Goal: Task Accomplishment & Management: Manage account settings

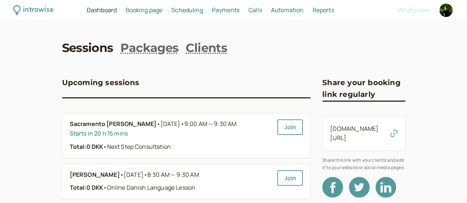
click at [203, 9] on span "Scheduling" at bounding box center [187, 10] width 32 height 8
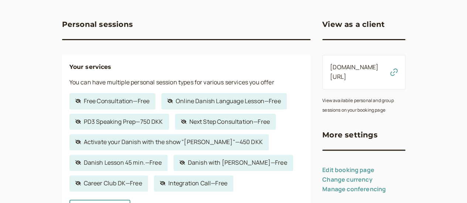
scroll to position [74, 0]
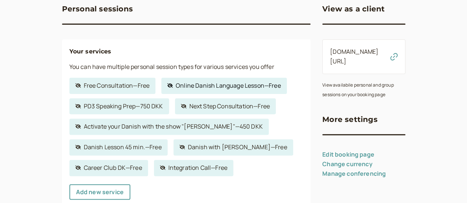
click at [173, 89] on link "Hidden service Online Danish Language Lesson — Free" at bounding box center [223, 86] width 125 height 16
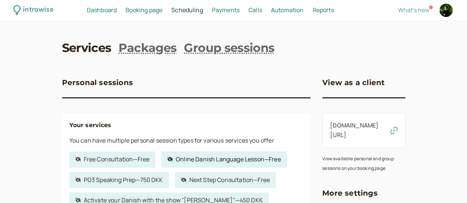
select select "60"
select select "FqZDhd9LWjnP7Nka7ZA3"
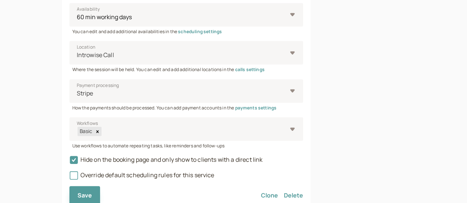
scroll to position [291, 0]
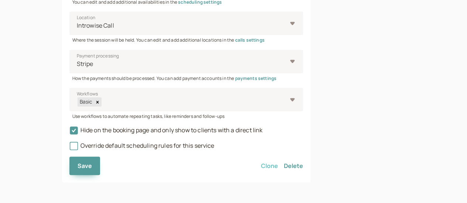
click at [261, 166] on button "Clone" at bounding box center [269, 166] width 17 height 18
select select "60"
select select "FqZDhd9LWjnP7Nka7ZA3"
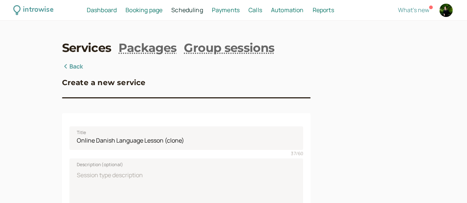
click at [62, 69] on icon at bounding box center [65, 66] width 7 height 6
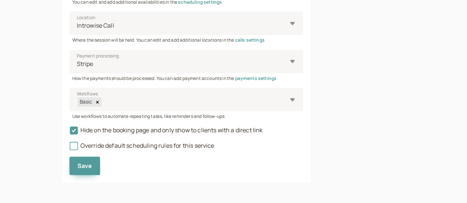
select select "60"
select select "FqZDhd9LWjnP7Nka7ZA3"
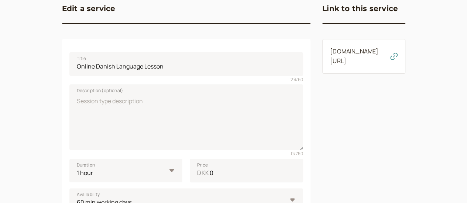
scroll to position [0, 0]
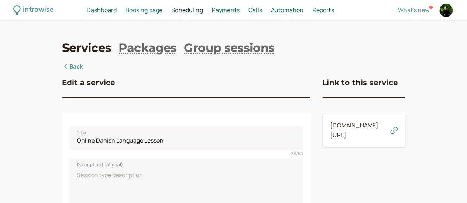
click at [62, 70] on link "Back" at bounding box center [72, 67] width 21 height 10
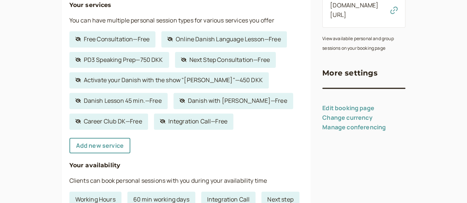
scroll to position [111, 0]
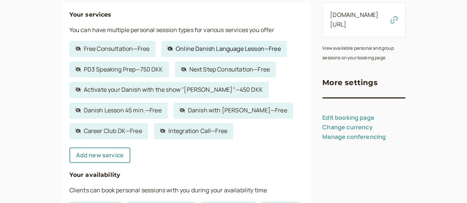
click at [197, 51] on link "Hidden service Online Danish Language Lesson — Free" at bounding box center [223, 49] width 125 height 16
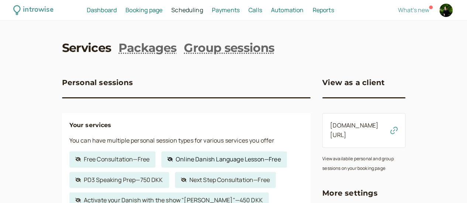
select select "60"
select select "FqZDhd9LWjnP7Nka7ZA3"
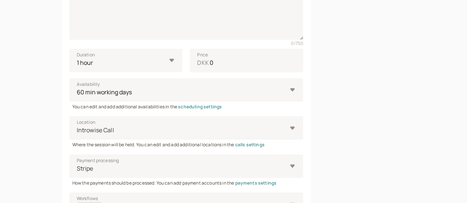
scroll to position [291, 0]
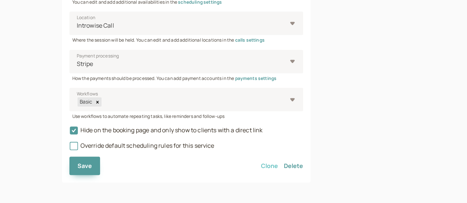
click at [261, 168] on button "Clone" at bounding box center [269, 166] width 17 height 18
select select "60"
select select "FqZDhd9LWjnP7Nka7ZA3"
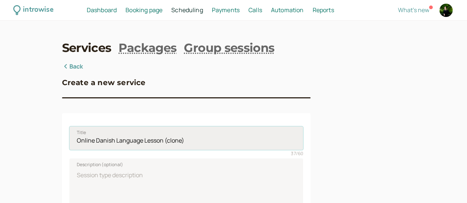
drag, startPoint x: 128, startPoint y: 143, endPoint x: 168, endPoint y: 144, distance: 39.9
click at [168, 144] on input "Online Danish Language Lesson (clone)" at bounding box center [186, 139] width 234 height 24
drag, startPoint x: 60, startPoint y: 143, endPoint x: 1, endPoint y: 144, distance: 58.7
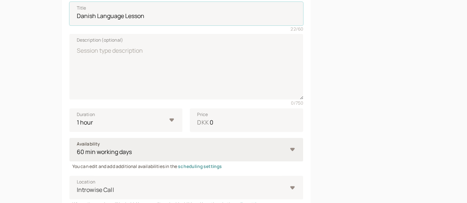
scroll to position [148, 0]
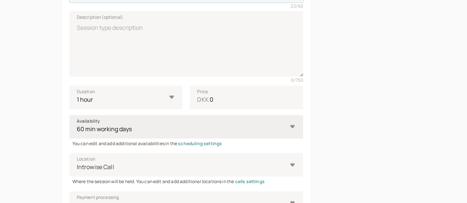
type input "Danish Language Lesson"
click at [169, 128] on select "Working Hours 60 min working days Integration Call Next step Always Career Club…" at bounding box center [186, 127] width 234 height 24
click at [300, 130] on div "Create a new service Title Danish Language Lesson 22 / 60 Description (optional…" at bounding box center [233, 119] width 343 height 410
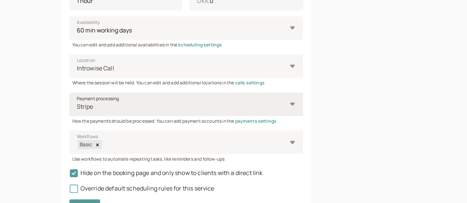
scroll to position [258, 0]
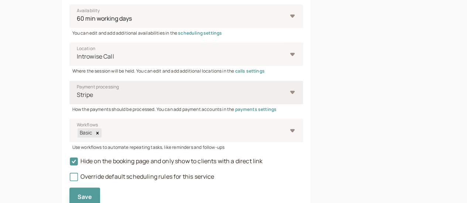
click at [236, 96] on div at bounding box center [181, 95] width 211 height 10
click at [77, 96] on input "Payment processing Stripe" at bounding box center [76, 95] width 1 height 8
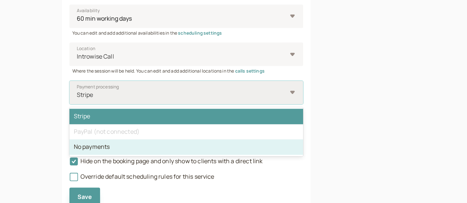
click at [223, 147] on div "No payments" at bounding box center [186, 146] width 234 height 15
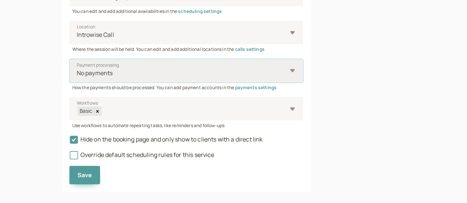
scroll to position [291, 0]
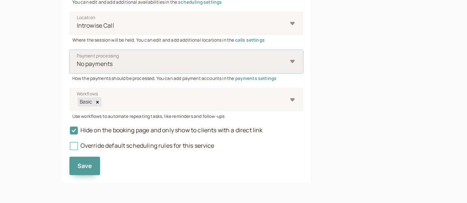
click at [69, 144] on icon at bounding box center [73, 146] width 8 height 8
click at [69, 148] on input "Override default scheduling rules for this service" at bounding box center [69, 148] width 0 height 0
select select "15"
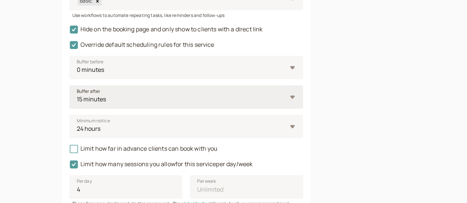
scroll to position [427, 0]
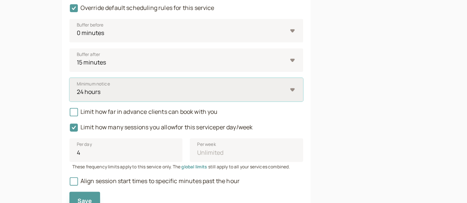
click at [124, 96] on select "0 minutes 5 minutes 10 minutes 15 minutes 30 minutes 45 minutes 1 hour 1.5 hour…" at bounding box center [186, 90] width 234 height 24
select select "720"
click at [69, 79] on select "0 minutes 5 minutes 10 minutes 15 minutes 30 minutes 45 minutes 1 hour 1.5 hour…" at bounding box center [186, 90] width 234 height 24
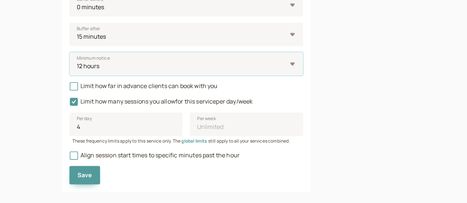
scroll to position [464, 0]
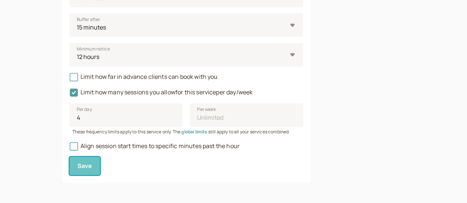
click at [77, 166] on span "Save" at bounding box center [84, 166] width 15 height 8
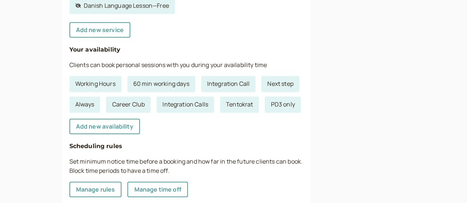
scroll to position [258, 0]
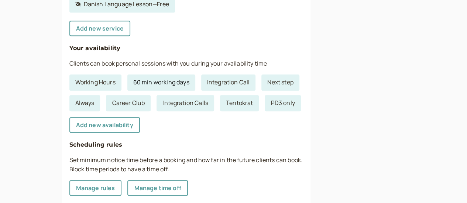
click at [138, 83] on link "60 min working days" at bounding box center [161, 83] width 68 height 16
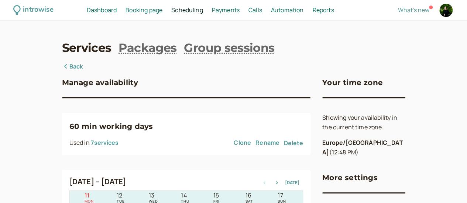
click at [62, 66] on link "Back" at bounding box center [72, 67] width 21 height 10
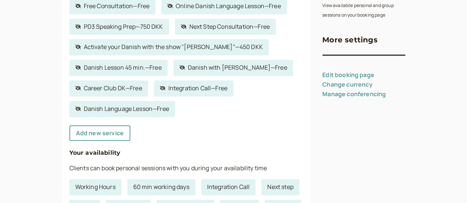
scroll to position [148, 0]
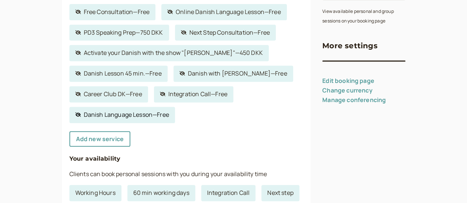
click at [94, 117] on link "Hidden service Danish Language Lesson — Free" at bounding box center [122, 115] width 106 height 16
select select "60"
select select "FqZDhd9LWjnP7Nka7ZA3"
select select "15"
select select "720"
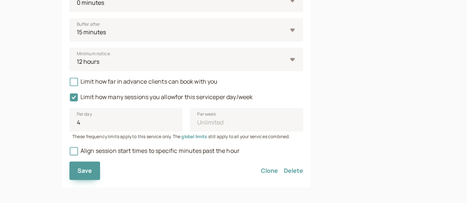
scroll to position [464, 0]
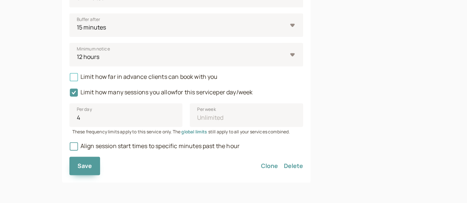
click at [71, 76] on icon at bounding box center [73, 77] width 5 height 5
click at [69, 79] on input "Limit how far in advance clients can book with you" at bounding box center [69, 79] width 0 height 0
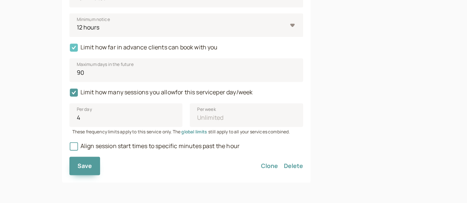
click at [70, 46] on icon at bounding box center [74, 48] width 8 height 8
click at [69, 49] on input "Limit how far in advance clients can book with you" at bounding box center [69, 49] width 0 height 0
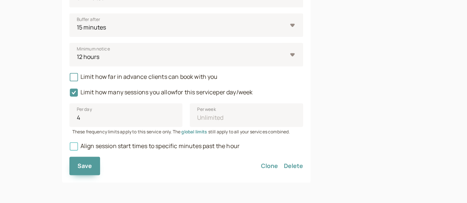
click at [69, 143] on icon at bounding box center [73, 146] width 8 height 8
click at [69, 148] on input "Align session start times to specific minutes past the hour" at bounding box center [69, 148] width 0 height 0
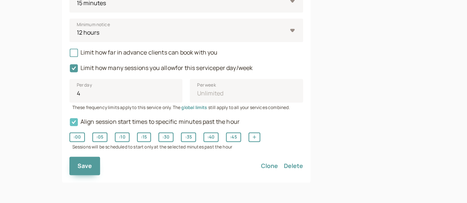
click at [70, 121] on icon at bounding box center [74, 122] width 8 height 8
click at [69, 124] on input "Align session start times to specific minutes past the hour" at bounding box center [69, 124] width 0 height 0
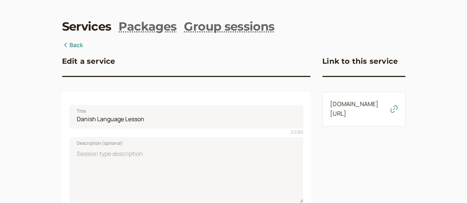
scroll to position [0, 0]
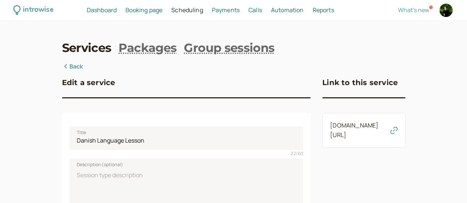
click at [62, 68] on link "Back" at bounding box center [72, 67] width 21 height 10
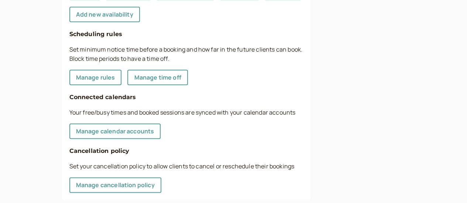
scroll to position [389, 0]
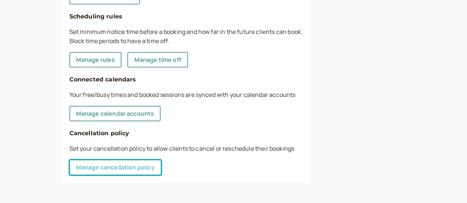
click at [112, 168] on link "Manage cancellation policy" at bounding box center [115, 167] width 92 height 15
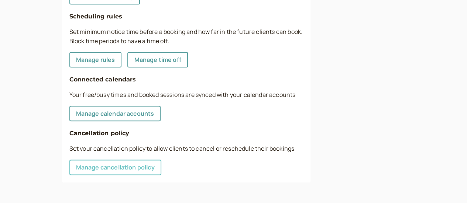
select select "720"
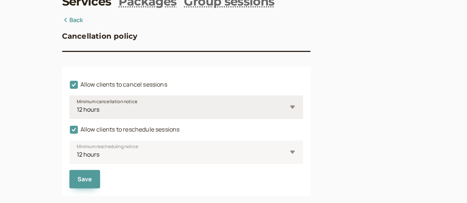
scroll to position [61, 0]
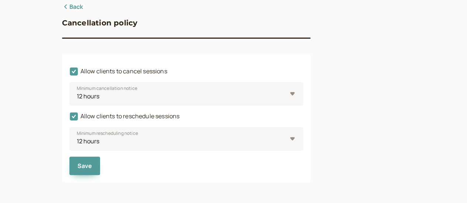
click at [62, 6] on icon at bounding box center [65, 7] width 7 height 6
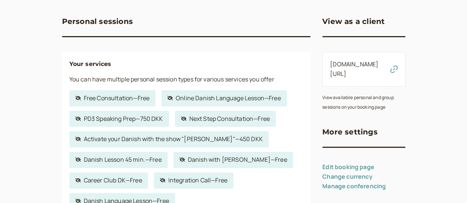
scroll to position [389, 0]
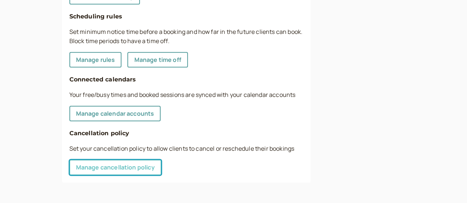
click at [102, 169] on link "Manage cancellation policy" at bounding box center [115, 167] width 92 height 15
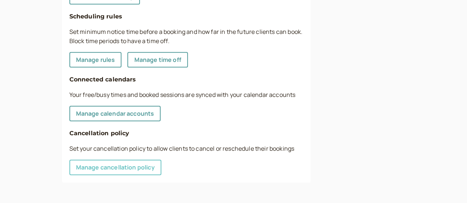
select select "720"
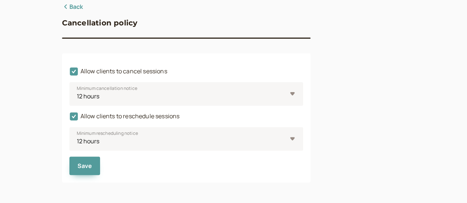
scroll to position [61, 0]
click at [68, 116] on icon at bounding box center [74, 116] width 13 height 13
click at [69, 118] on input "Allow clients to reschedule sessions" at bounding box center [69, 118] width 0 height 0
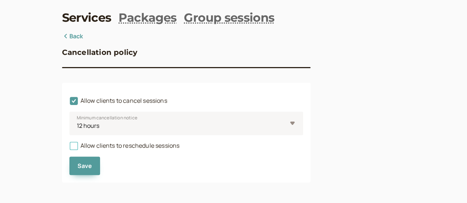
scroll to position [32, 0]
click at [77, 166] on span "Save" at bounding box center [84, 166] width 15 height 8
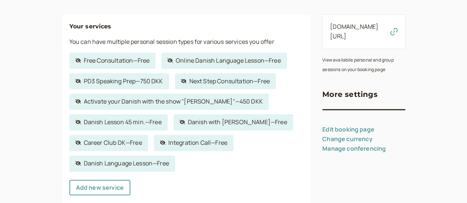
scroll to position [111, 0]
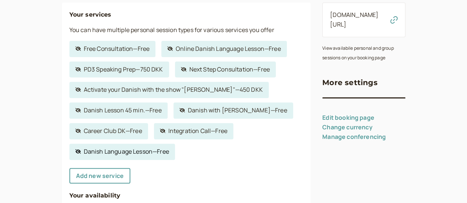
click at [90, 155] on link "Hidden service Danish Language Lesson — Free" at bounding box center [122, 152] width 106 height 16
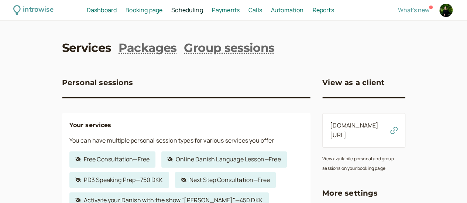
select select "60"
select select "FqZDhd9LWjnP7Nka7ZA3"
select select "15"
select select "720"
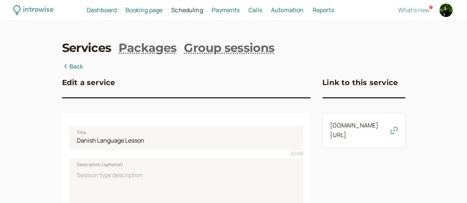
click at [330, 126] on link "introwise.com/heydaniela/services/8cbe0f7cee" at bounding box center [354, 130] width 48 height 18
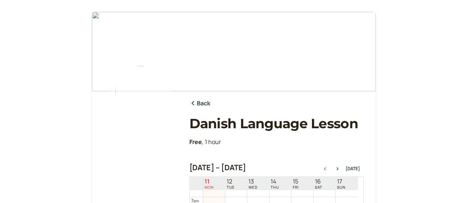
select select "60"
select select "FqZDhd9LWjnP7Nka7ZA3"
select select "15"
select select "720"
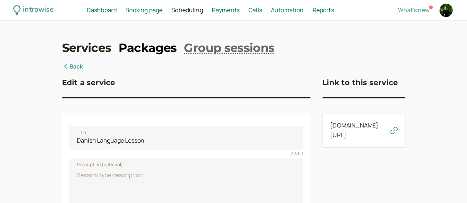
click at [136, 50] on link "Packages" at bounding box center [147, 48] width 58 height 17
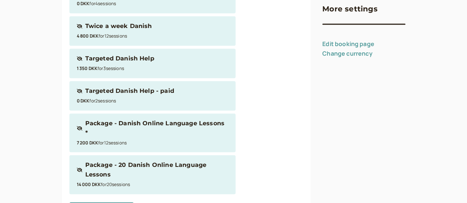
scroll to position [220, 0]
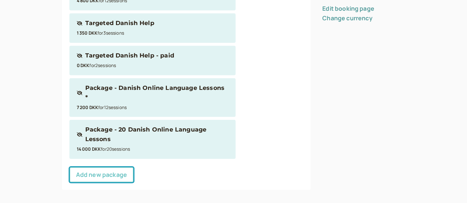
click at [78, 168] on link "Add new package" at bounding box center [101, 174] width 64 height 15
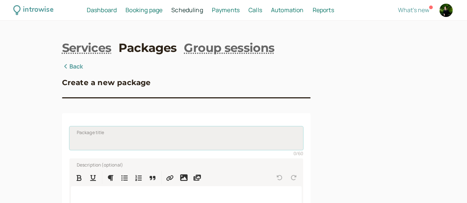
click at [92, 143] on input "Package title" at bounding box center [186, 139] width 234 height 24
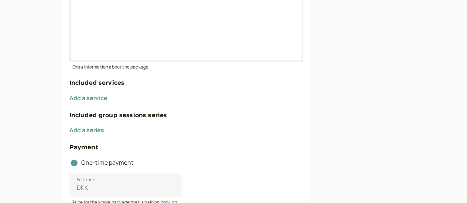
scroll to position [258, 0]
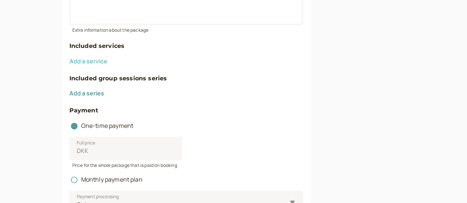
type input "12 Danish Lessons"
click at [69, 65] on button "Add a service" at bounding box center [88, 61] width 38 height 7
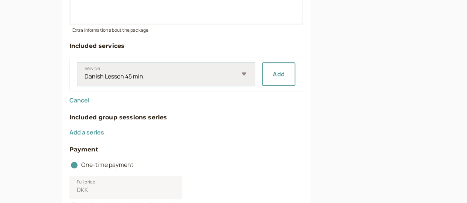
click at [142, 73] on select "Danish Lesson 45 min. Danish with Daniela Activate your Danish with the show "R…" at bounding box center [166, 74] width 178 height 24
select select "8cbe0f7cee"
click at [77, 64] on select "Danish Lesson 45 min. Danish with Daniela Activate your Danish with the show "R…" at bounding box center [166, 74] width 178 height 24
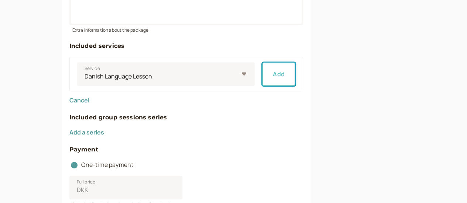
click at [262, 76] on button "Add" at bounding box center [278, 74] width 33 height 24
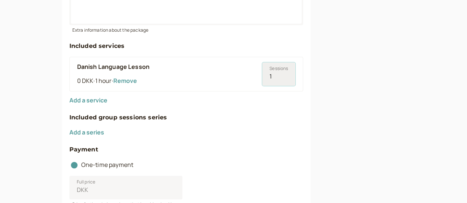
click at [263, 76] on input "1" at bounding box center [278, 74] width 33 height 24
click at [263, 76] on input "2" at bounding box center [278, 74] width 33 height 24
click at [263, 76] on input "3" at bounding box center [278, 74] width 33 height 24
click at [263, 76] on input "4" at bounding box center [278, 74] width 33 height 24
click at [263, 76] on input "5" at bounding box center [278, 74] width 33 height 24
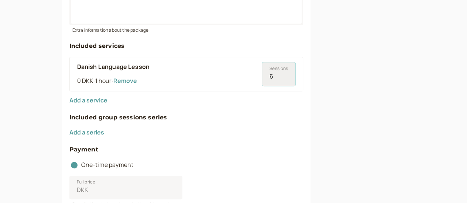
click at [263, 76] on input "6" at bounding box center [278, 74] width 33 height 24
click at [263, 76] on input "7" at bounding box center [278, 74] width 33 height 24
click at [263, 76] on input "8" at bounding box center [278, 74] width 33 height 24
click at [263, 76] on input "9" at bounding box center [278, 74] width 33 height 24
click at [263, 76] on input "10" at bounding box center [278, 74] width 33 height 24
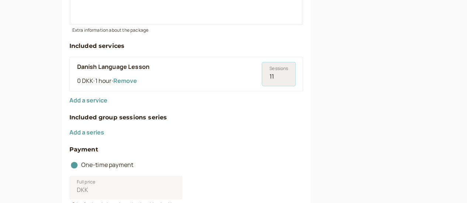
click at [263, 76] on input "11" at bounding box center [278, 74] width 33 height 24
type input "12"
click at [263, 76] on input "12" at bounding box center [278, 74] width 33 height 24
click at [196, 117] on h4 "Included group sessions series" at bounding box center [186, 118] width 234 height 10
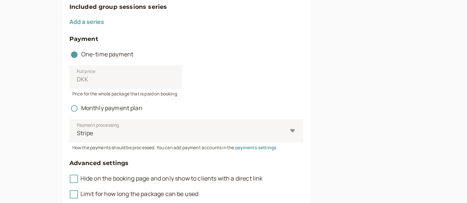
scroll to position [406, 0]
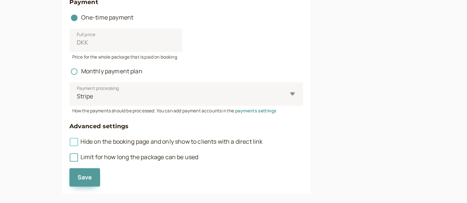
click at [71, 145] on icon at bounding box center [73, 141] width 5 height 5
click at [69, 144] on input "Hide on the booking page and only show to clients with a direct link" at bounding box center [69, 144] width 0 height 0
click at [71, 158] on icon at bounding box center [73, 157] width 5 height 5
click at [69, 159] on input "Limit for how long the package can be used" at bounding box center [69, 159] width 0 height 0
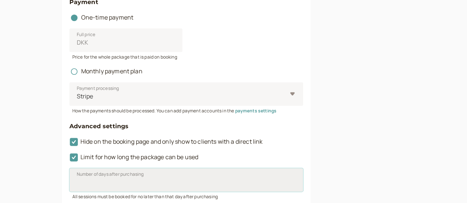
click at [110, 175] on input "Number of days after purchasing" at bounding box center [186, 180] width 234 height 24
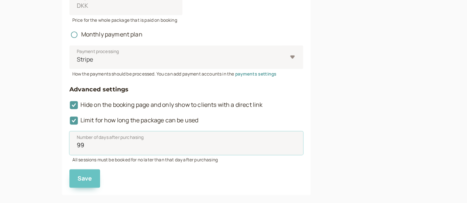
type input "99"
click at [77, 183] on span "Save" at bounding box center [84, 179] width 15 height 8
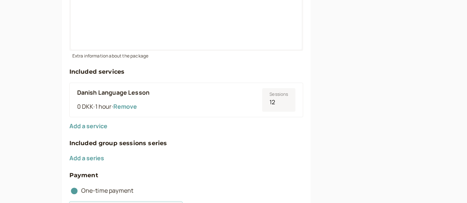
scroll to position [58, 0]
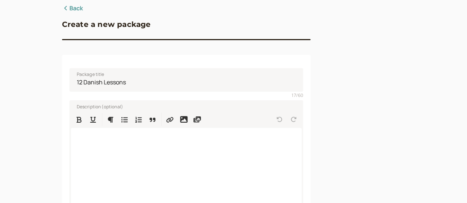
click at [62, 11] on link "Back" at bounding box center [72, 9] width 21 height 10
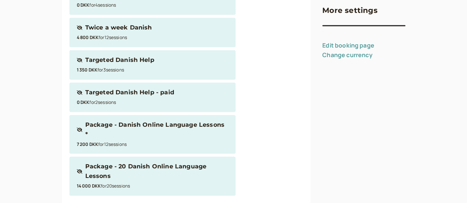
scroll to position [220, 0]
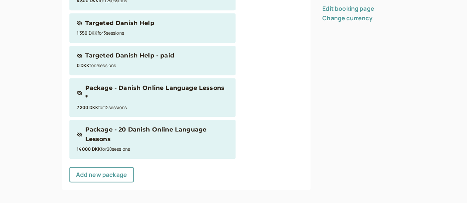
click at [125, 125] on div "Package - 20 Danish Online Language Lessons" at bounding box center [156, 134] width 143 height 19
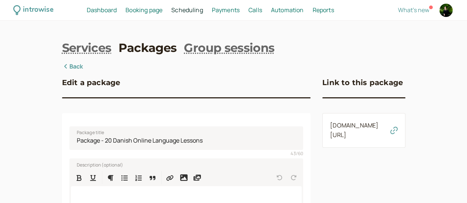
click at [62, 70] on link "Back" at bounding box center [72, 67] width 21 height 10
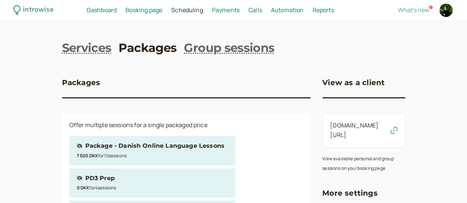
click at [118, 155] on div "7 500 DKK for 10 session s" at bounding box center [152, 156] width 151 height 10
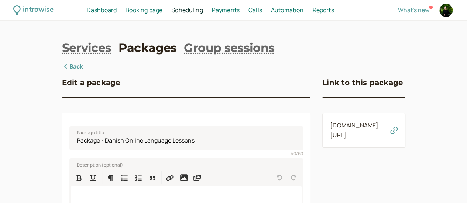
click at [62, 68] on link "Back" at bounding box center [72, 67] width 21 height 10
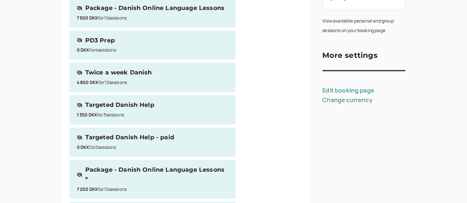
scroll to position [148, 0]
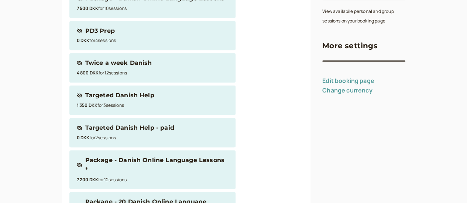
click at [123, 73] on div "4 800 DKK for 12 session s" at bounding box center [152, 73] width 151 height 10
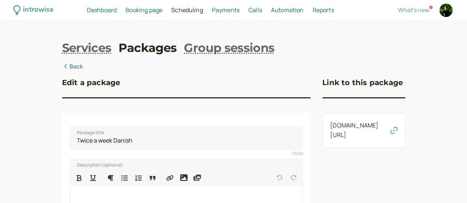
click at [64, 67] on icon at bounding box center [65, 66] width 3 height 4
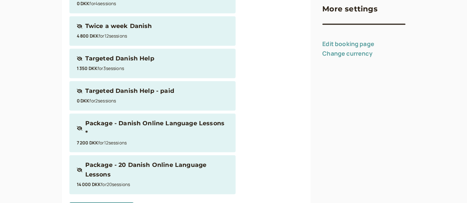
scroll to position [220, 0]
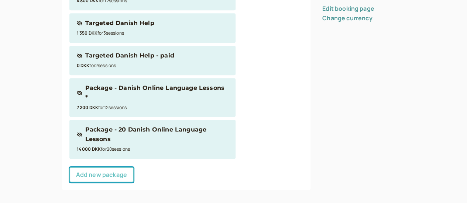
click at [83, 169] on link "Add new package" at bounding box center [101, 174] width 64 height 15
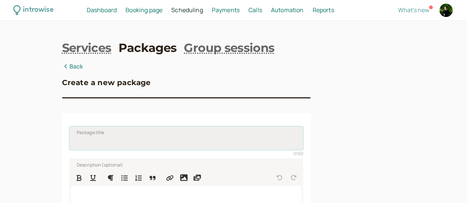
click at [92, 141] on input "Package title" at bounding box center [186, 139] width 234 height 24
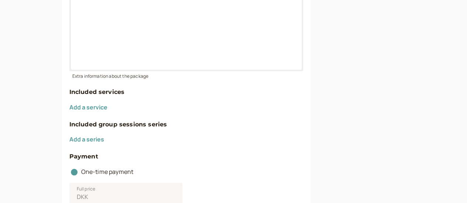
scroll to position [221, 0]
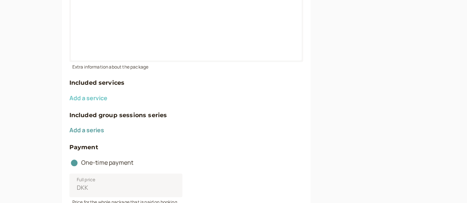
type input "Flor - 12 Danish Lessons"
click at [69, 101] on button "Add a service" at bounding box center [88, 98] width 38 height 7
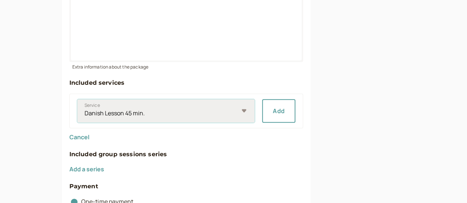
click at [114, 112] on select "Danish Lesson 45 min. Danish with Daniela Activate your Danish with the show "R…" at bounding box center [166, 111] width 178 height 24
select select "8cbe0f7cee"
click at [77, 101] on select "Danish Lesson 45 min. Danish with Daniela Activate your Danish with the show "R…" at bounding box center [166, 111] width 178 height 24
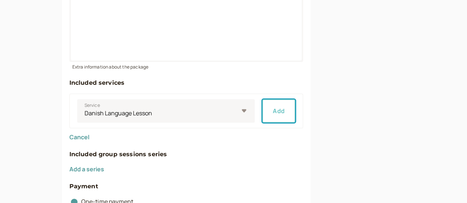
click at [262, 114] on button "Add" at bounding box center [278, 111] width 33 height 24
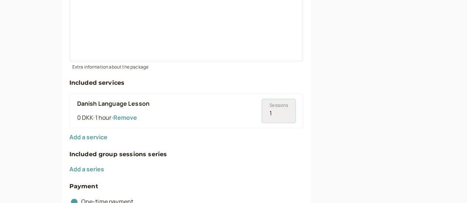
click at [262, 113] on input "1" at bounding box center [278, 111] width 33 height 24
click at [262, 113] on input "2" at bounding box center [278, 111] width 33 height 24
click at [262, 113] on input "3" at bounding box center [278, 111] width 33 height 24
click at [262, 113] on input "4" at bounding box center [278, 111] width 33 height 24
click at [262, 113] on input "5" at bounding box center [278, 111] width 33 height 24
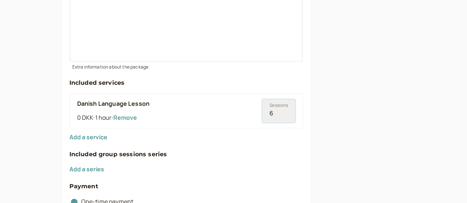
click at [262, 113] on input "6" at bounding box center [278, 111] width 33 height 24
click at [262, 113] on input "7" at bounding box center [278, 111] width 33 height 24
click at [262, 113] on input "8" at bounding box center [278, 111] width 33 height 24
click at [262, 113] on input "9" at bounding box center [278, 111] width 33 height 24
click at [262, 113] on input "10" at bounding box center [278, 111] width 33 height 24
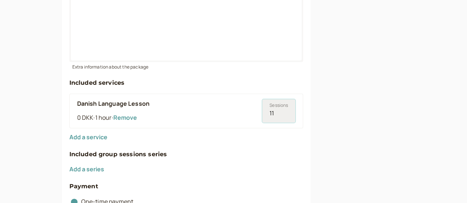
click at [262, 113] on input "11" at bounding box center [278, 111] width 33 height 24
type input "12"
click at [262, 113] on input "12" at bounding box center [278, 111] width 33 height 24
click at [199, 137] on div "Add a service" at bounding box center [186, 138] width 234 height 10
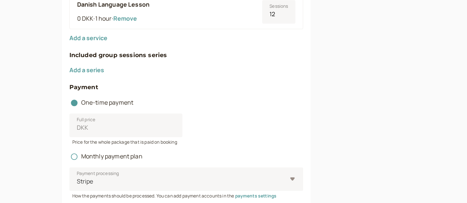
scroll to position [332, 0]
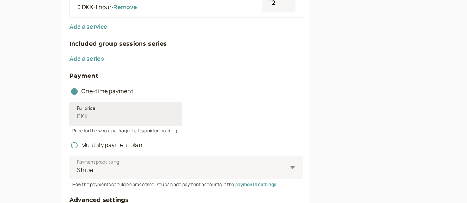
click at [77, 117] on span "DKK" at bounding box center [82, 117] width 11 height 10
click at [69, 117] on input "Full price DKK" at bounding box center [125, 114] width 113 height 24
type input "0"
click at [182, 111] on div "Full price DKK 0" at bounding box center [186, 114] width 234 height 24
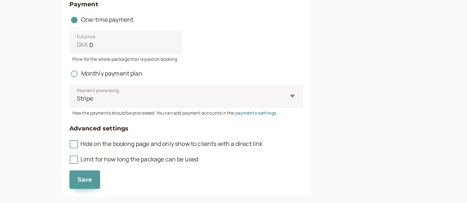
scroll to position [406, 0]
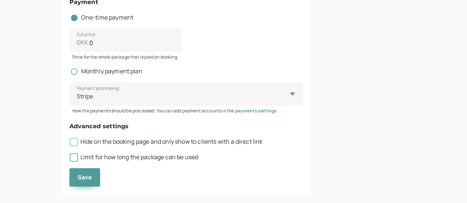
click at [71, 144] on icon at bounding box center [73, 141] width 5 height 5
click at [69, 144] on input "Hide on the booking page and only show to clients with a direct link" at bounding box center [69, 144] width 0 height 0
click at [69, 159] on icon at bounding box center [73, 158] width 8 height 8
click at [69, 159] on input "Limit for how long the package can be used" at bounding box center [69, 159] width 0 height 0
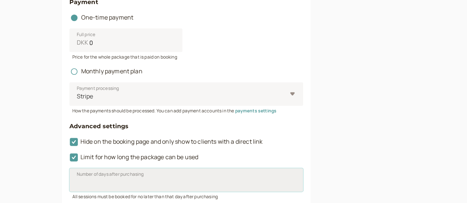
click at [72, 183] on input "Number of days after purchasing" at bounding box center [186, 180] width 234 height 24
type input "99"
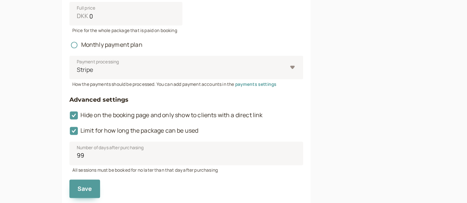
scroll to position [457, 0]
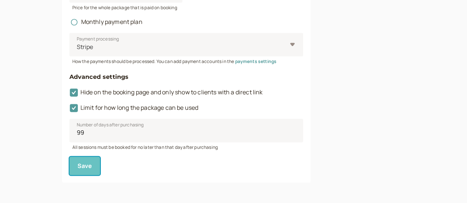
click at [77, 170] on span "Save" at bounding box center [84, 166] width 15 height 8
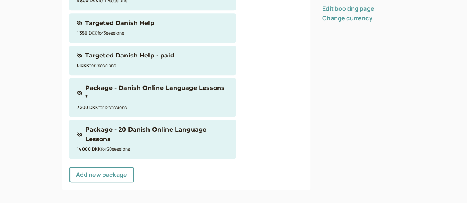
scroll to position [252, 0]
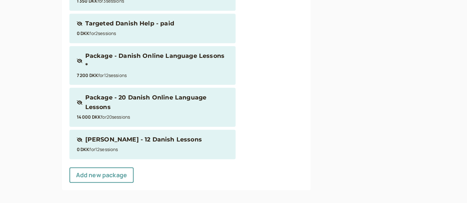
click at [86, 136] on div "Flor - 12 Danish Lessons" at bounding box center [143, 140] width 117 height 10
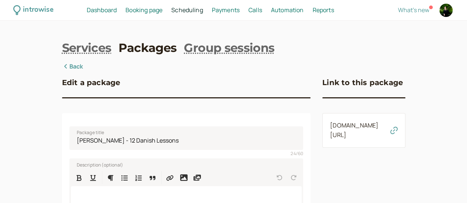
click at [332, 135] on link "introwise.com/heydaniela/packages/NlQs7A9KUCdbYO2G9IZt" at bounding box center [354, 130] width 48 height 18
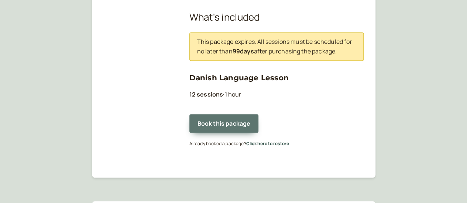
scroll to position [185, 0]
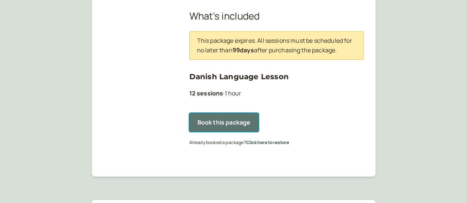
click at [218, 113] on button "Book this package" at bounding box center [223, 122] width 69 height 18
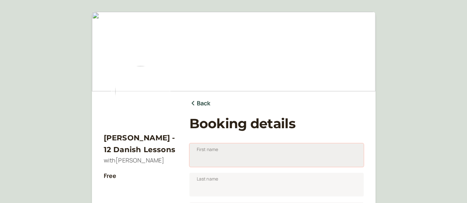
click at [231, 155] on input "First name" at bounding box center [276, 156] width 174 height 24
type input "D"
type input "TEST TEST"
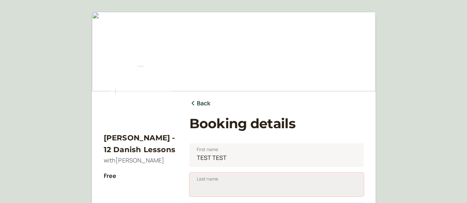
click at [230, 190] on input "Last name" at bounding box center [276, 185] width 174 height 24
type input "Prijmeni"
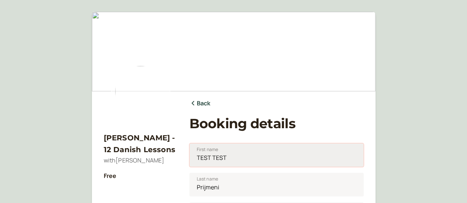
drag, startPoint x: 252, startPoint y: 151, endPoint x: 242, endPoint y: 158, distance: 12.4
click at [250, 155] on input "TEST TEST" at bounding box center [276, 156] width 174 height 24
drag, startPoint x: 246, startPoint y: 159, endPoint x: 76, endPoint y: 164, distance: 169.8
click at [76, 164] on div "Flor - 12 Danish Lessons with Daniela Hummelgren Free Back Booking details Firs…" at bounding box center [233, 201] width 467 height 402
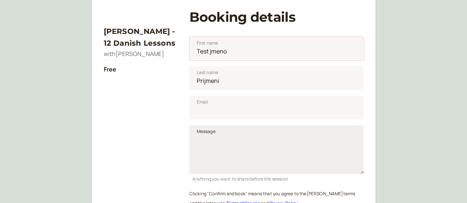
scroll to position [111, 0]
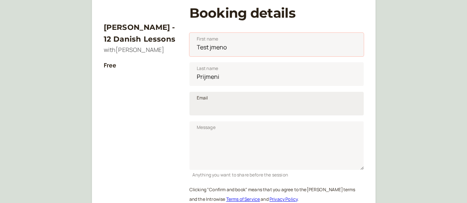
type input "Test jmeno"
click at [222, 110] on input "Email" at bounding box center [276, 104] width 174 height 24
type input "ammehjernepower@gmail.com"
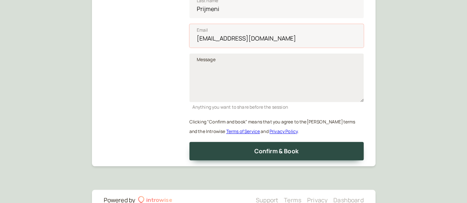
scroll to position [185, 0]
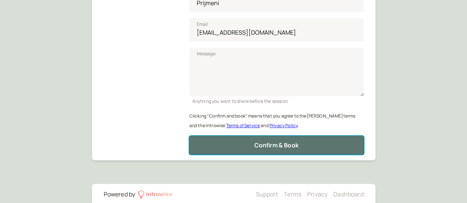
click at [246, 151] on button "Confirm & Book" at bounding box center [276, 145] width 174 height 18
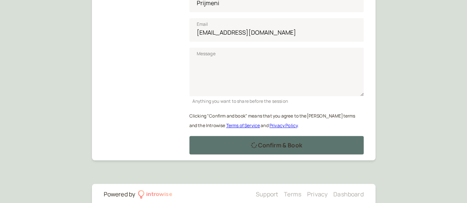
scroll to position [117, 0]
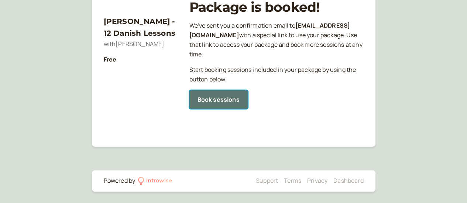
click at [213, 101] on link "Book sessions" at bounding box center [218, 99] width 58 height 18
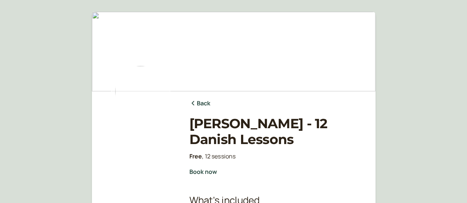
scroll to position [185, 0]
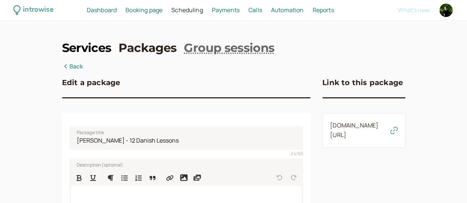
click at [65, 55] on link "Services" at bounding box center [86, 48] width 49 height 17
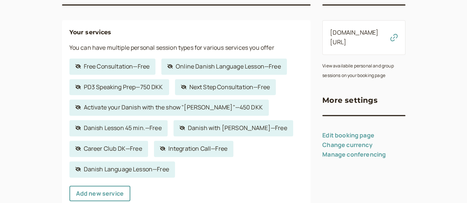
scroll to position [111, 0]
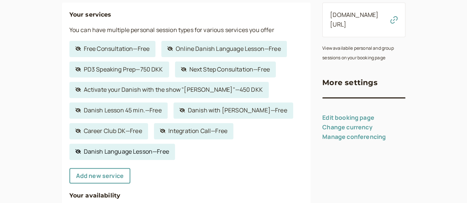
click at [80, 155] on link "Hidden service Danish Language Lesson — Free" at bounding box center [122, 152] width 106 height 16
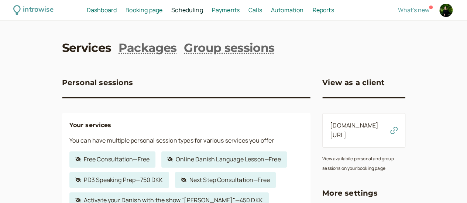
select select "60"
select select "FqZDhd9LWjnP7Nka7ZA3"
select select "15"
select select "720"
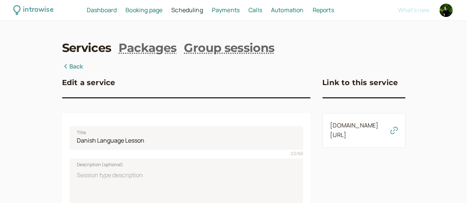
click at [350, 125] on link "introwise.com/heydaniela/services/8cbe0f7cee" at bounding box center [354, 130] width 48 height 18
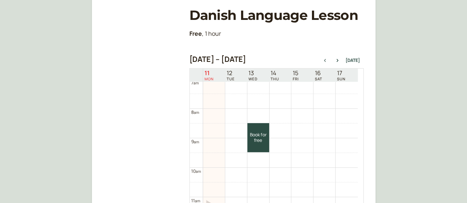
scroll to position [200, 0]
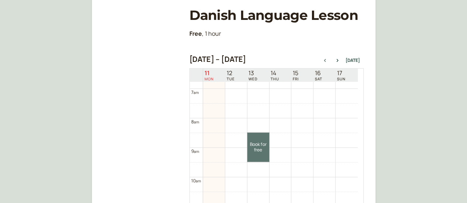
click at [257, 145] on link "Book for free free" at bounding box center [258, 147] width 22 height 29
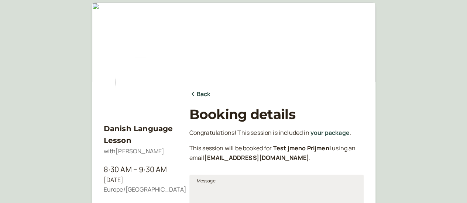
scroll to position [2, 0]
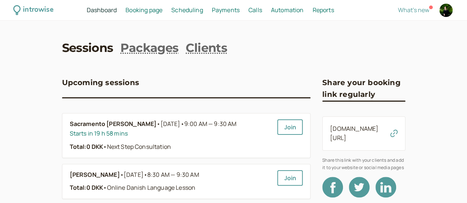
click at [203, 10] on span "Scheduling" at bounding box center [187, 10] width 32 height 8
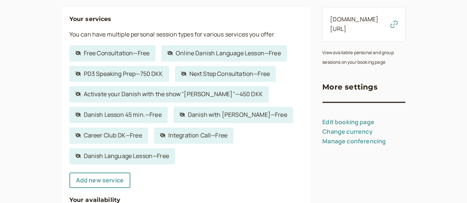
scroll to position [148, 0]
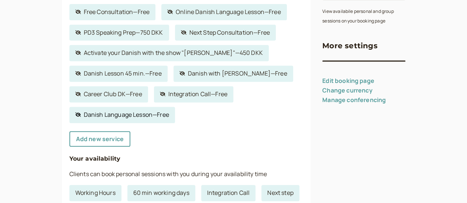
click at [111, 117] on link "Hidden service Danish Language Lesson — Free" at bounding box center [122, 115] width 106 height 16
select select "60"
select select "FqZDhd9LWjnP7Nka7ZA3"
select select "15"
select select "720"
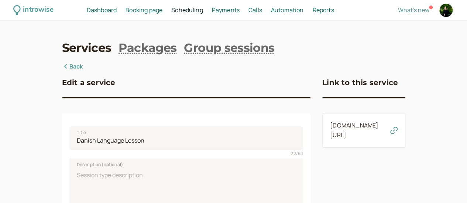
click at [331, 136] on link "introwise.com/heydaniela/services/8cbe0f7cee" at bounding box center [354, 130] width 48 height 18
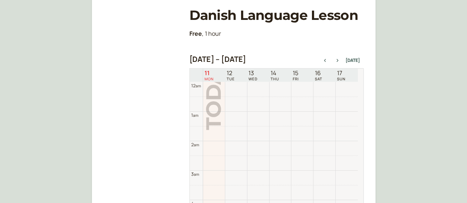
scroll to position [237, 0]
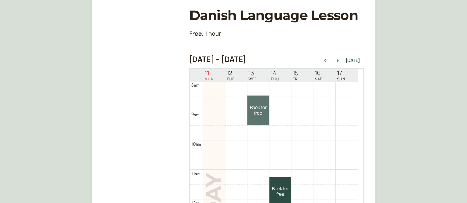
click at [258, 113] on link "Book for free free" at bounding box center [258, 110] width 22 height 29
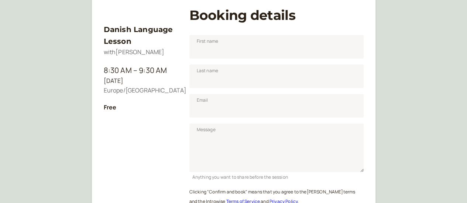
scroll to position [92, 0]
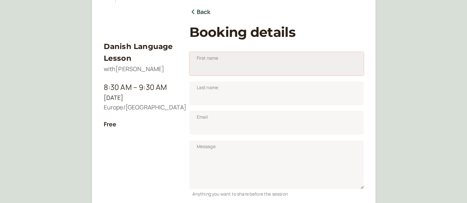
click at [233, 65] on input "First name" at bounding box center [276, 64] width 174 height 24
type input "Madalina"
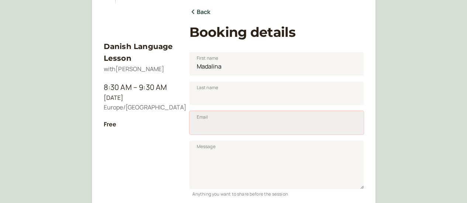
click at [228, 127] on input "Email" at bounding box center [276, 123] width 174 height 24
type input "ammehjernepower@gmail.com"
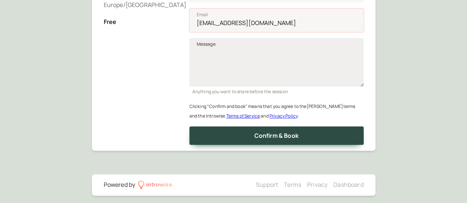
scroll to position [198, 0]
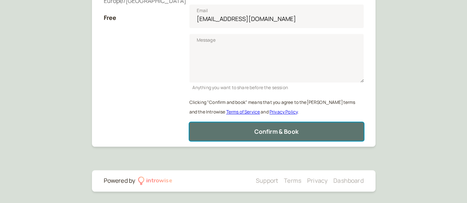
click at [300, 132] on button "Confirm & Book" at bounding box center [276, 132] width 174 height 18
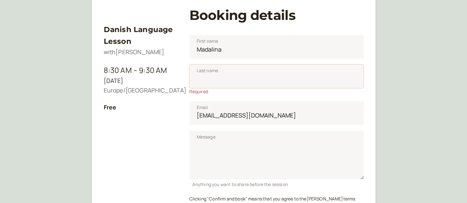
scroll to position [120, 0]
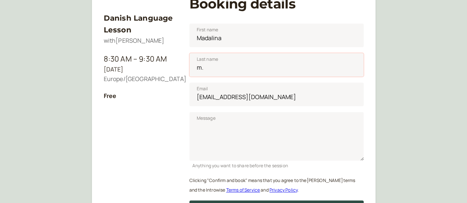
type input "m"
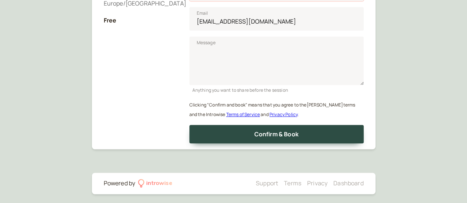
scroll to position [198, 0]
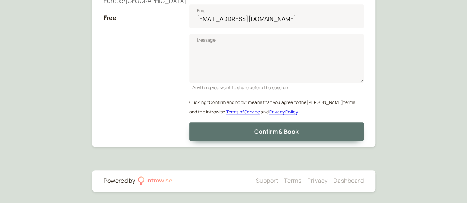
type input "M."
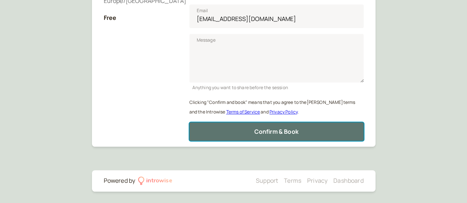
click at [298, 134] on span "Confirm & Book" at bounding box center [276, 132] width 44 height 8
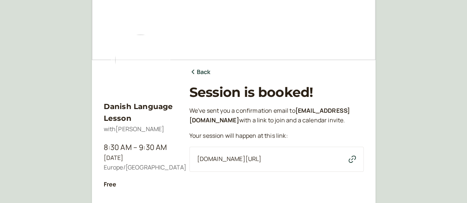
scroll to position [0, 0]
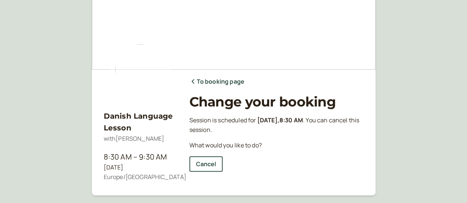
scroll to position [37, 0]
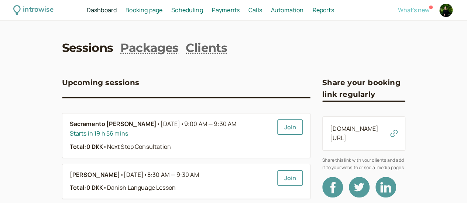
click at [398, 12] on span "What's new" at bounding box center [413, 10] width 31 height 8
click at [439, 10] on div at bounding box center [445, 10] width 13 height 13
select select "Europe/Copenhagen"
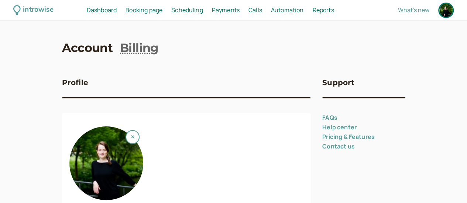
click at [53, 13] on div "introwise" at bounding box center [38, 9] width 30 height 11
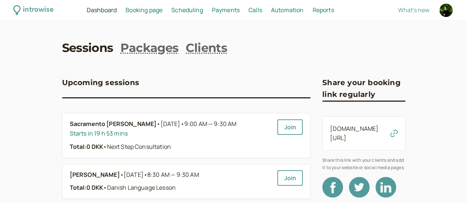
click at [439, 10] on div at bounding box center [445, 10] width 13 height 13
select select "Europe/Copenhagen"
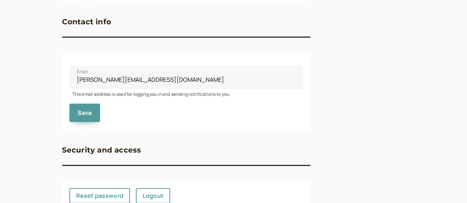
scroll to position [397, 0]
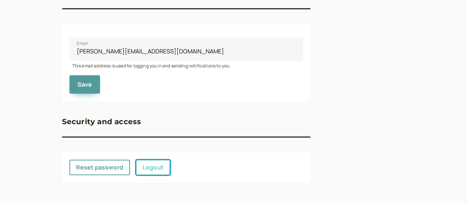
click at [136, 167] on link "Logout" at bounding box center [153, 167] width 34 height 15
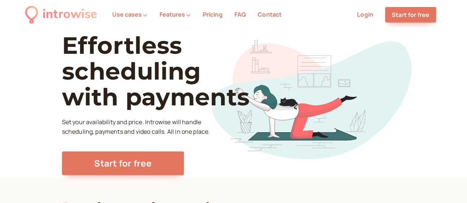
click at [363, 15] on link "Login" at bounding box center [365, 14] width 16 height 8
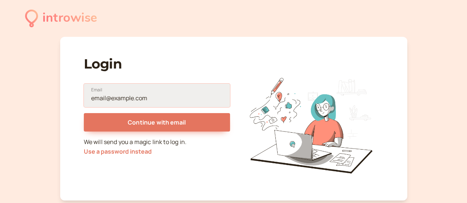
click at [110, 103] on input "Email" at bounding box center [157, 96] width 146 height 24
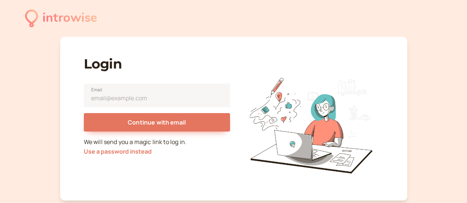
click at [86, 174] on div "Login Email Continue with email We will send you a magic link to log in. Use a …" at bounding box center [157, 122] width 146 height 146
click at [135, 152] on button "Use a password instead" at bounding box center [118, 151] width 68 height 7
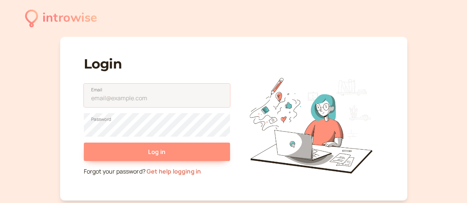
type input "daniela@heydaniela.dk"
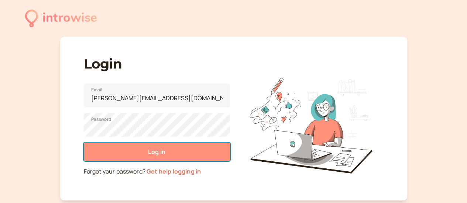
click at [174, 158] on button "Log in" at bounding box center [157, 152] width 146 height 18
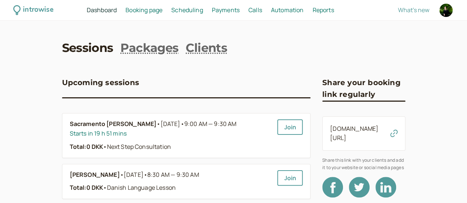
click at [203, 11] on span "Scheduling" at bounding box center [187, 10] width 32 height 8
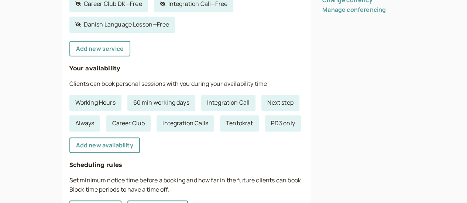
scroll to position [258, 0]
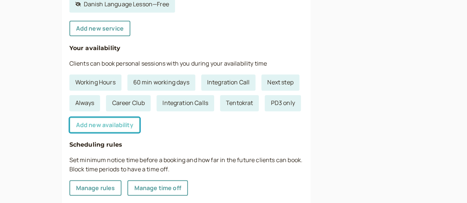
click at [77, 128] on link "Add new availability" at bounding box center [104, 124] width 70 height 15
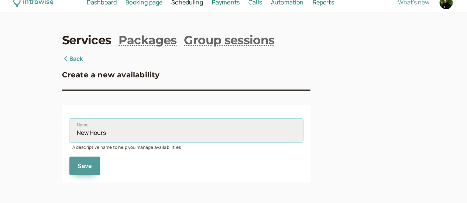
click at [79, 132] on input "New Hours" at bounding box center [186, 131] width 234 height 24
type input "FLOR"
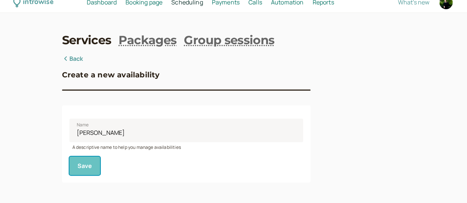
click at [69, 167] on button "Save" at bounding box center [84, 166] width 31 height 18
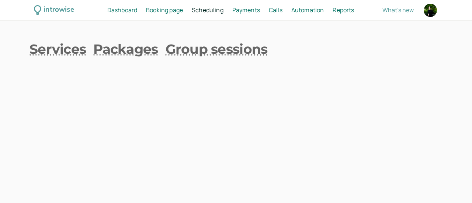
click at [211, 12] on span "Scheduling" at bounding box center [208, 10] width 32 height 8
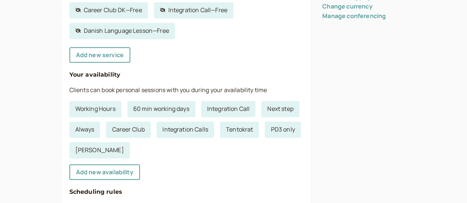
scroll to position [258, 0]
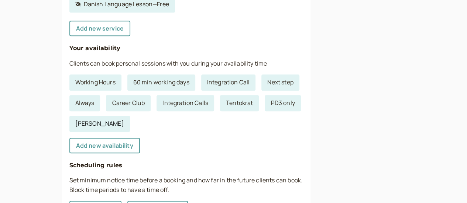
click at [69, 124] on link "FLOR" at bounding box center [99, 124] width 61 height 16
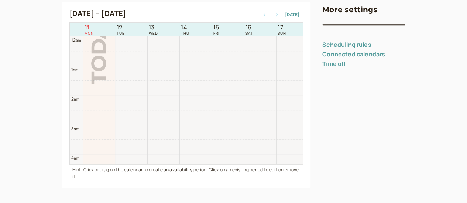
scroll to position [237, 0]
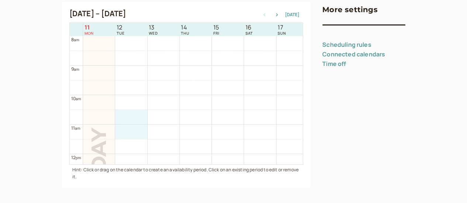
drag, startPoint x: 95, startPoint y: 113, endPoint x: 95, endPoint y: 134, distance: 21.0
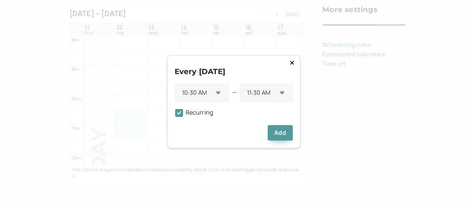
click at [367, 104] on div "Every Tuesday 10:30 AM — 11:30 AM Recurring Add" at bounding box center [233, 101] width 467 height 203
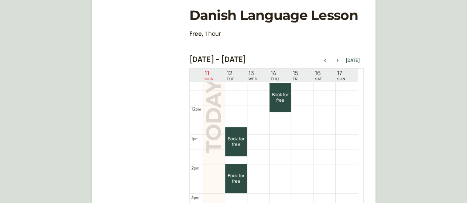
scroll to position [348, 0]
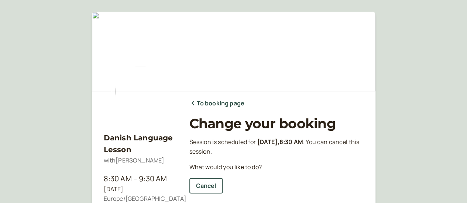
scroll to position [37, 0]
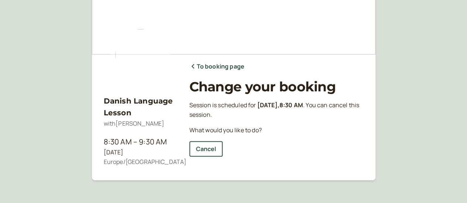
click at [194, 66] on icon at bounding box center [192, 66] width 7 height 6
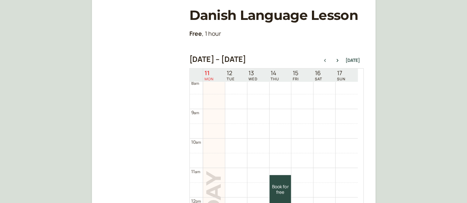
scroll to position [237, 0]
